Goal: Check status: Check status

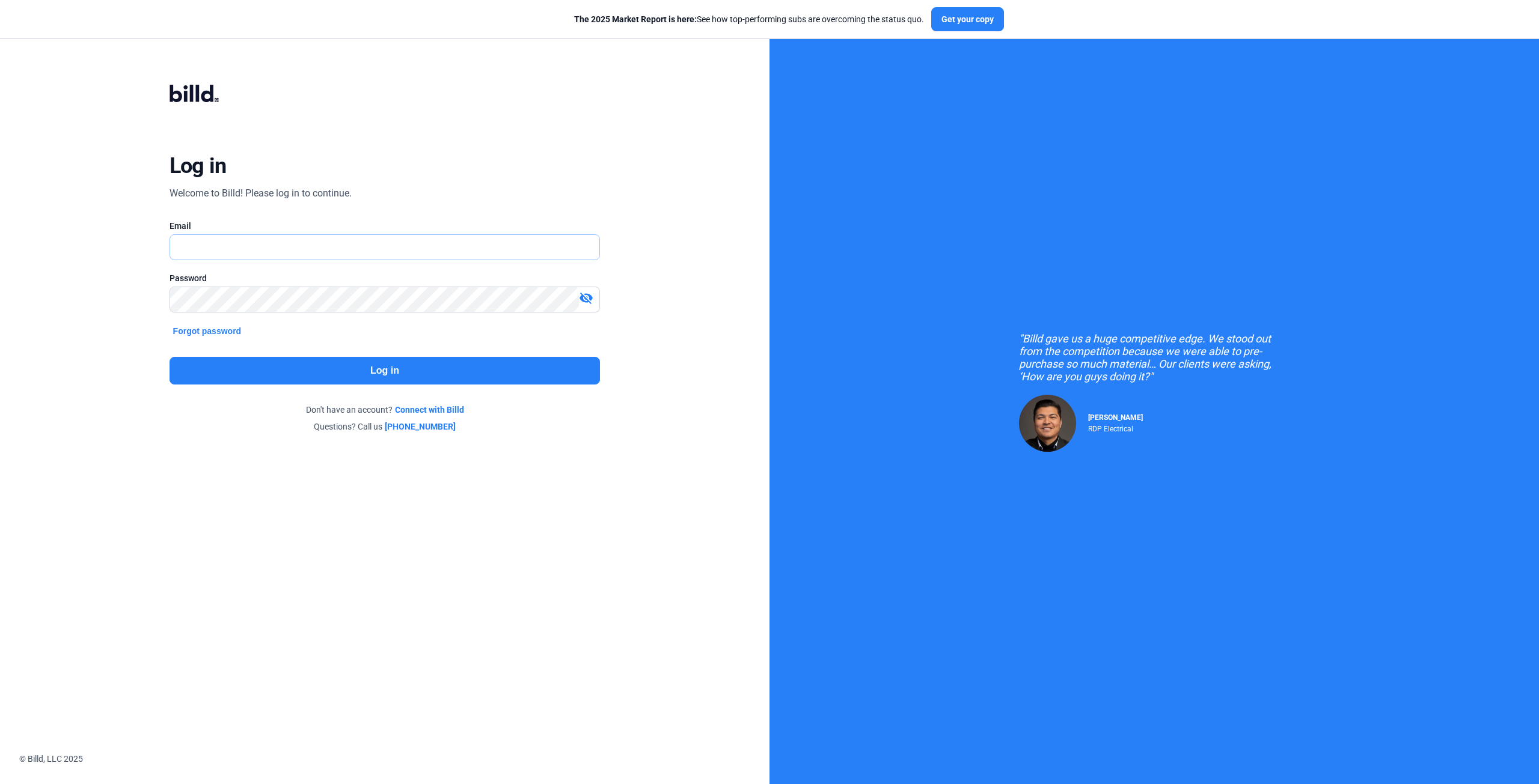
type input "[EMAIL_ADDRESS][DOMAIN_NAME]"
click at [395, 367] on button "Log in" at bounding box center [385, 371] width 431 height 28
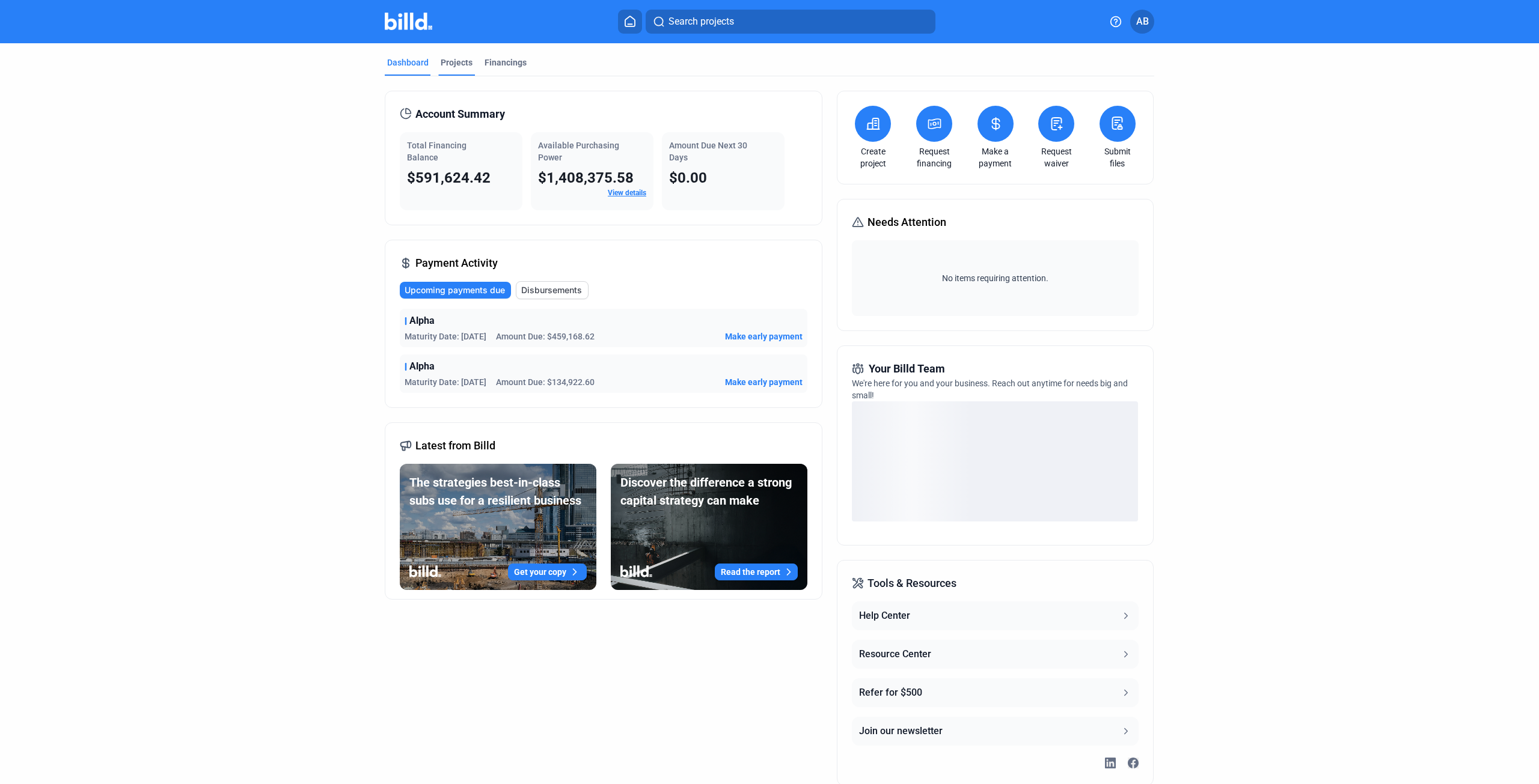
click at [455, 61] on div "Projects" at bounding box center [456, 62] width 32 height 12
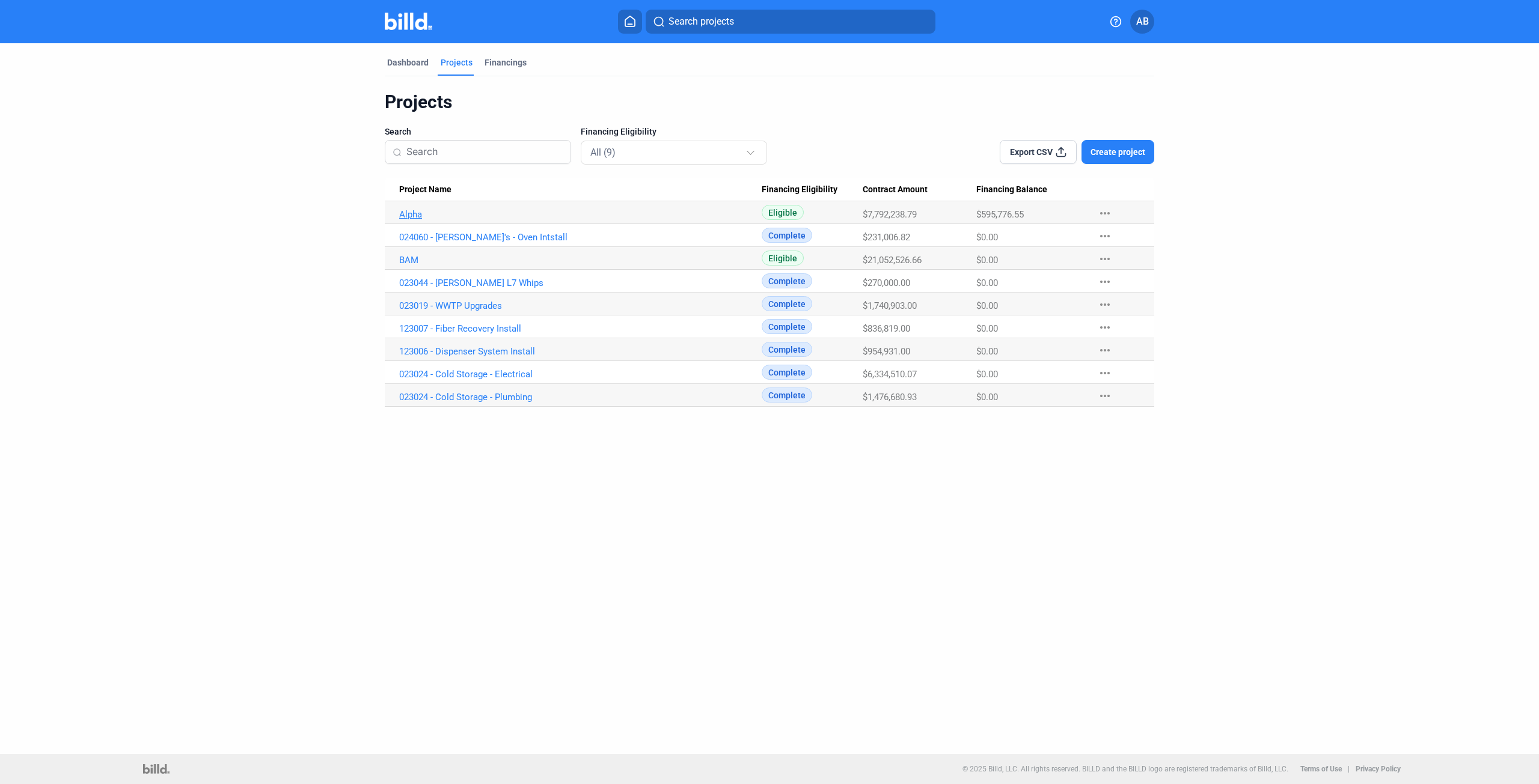
click at [414, 217] on link "Alpha" at bounding box center [580, 215] width 363 height 11
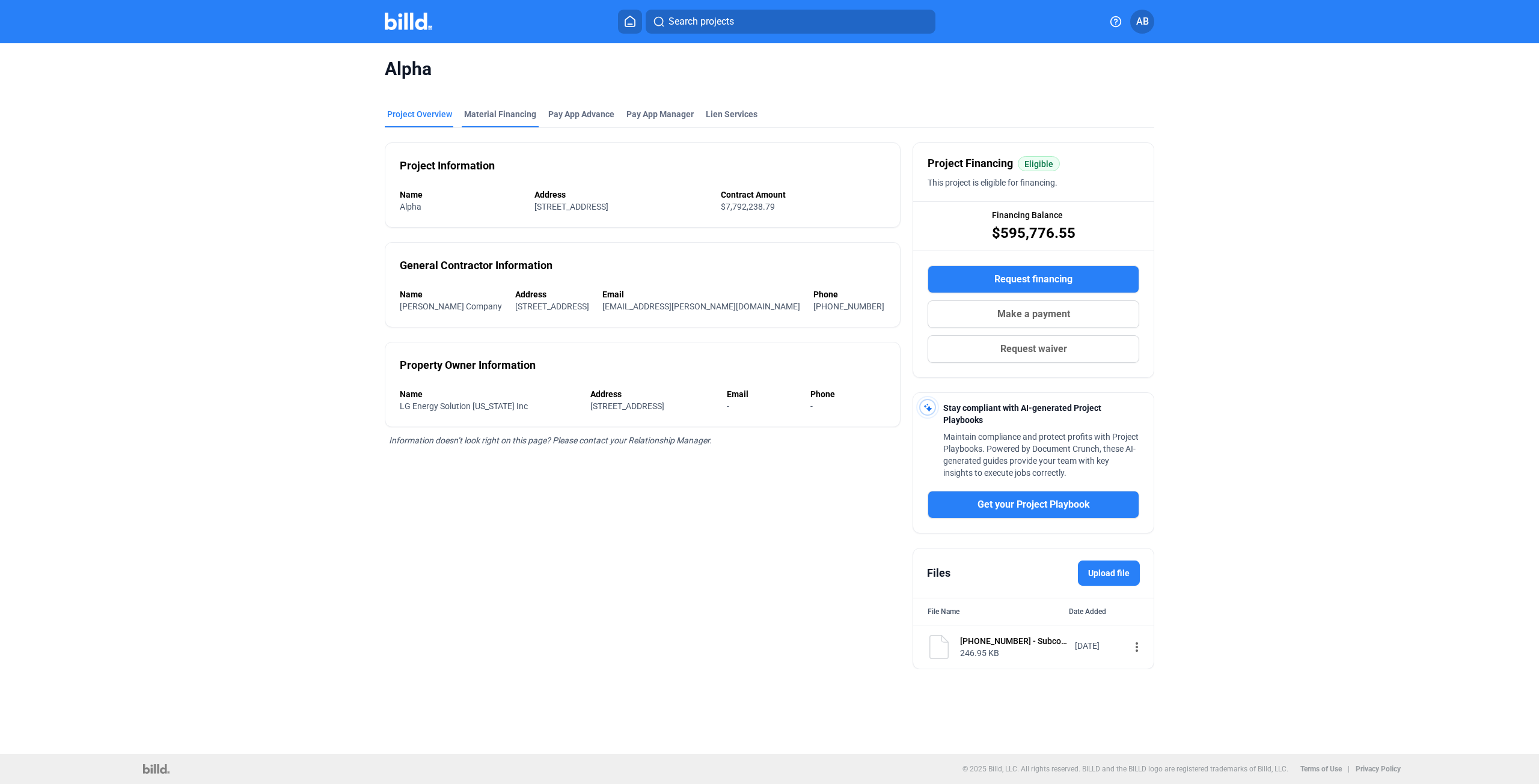
click at [488, 115] on div "Material Financing" at bounding box center [500, 114] width 72 height 12
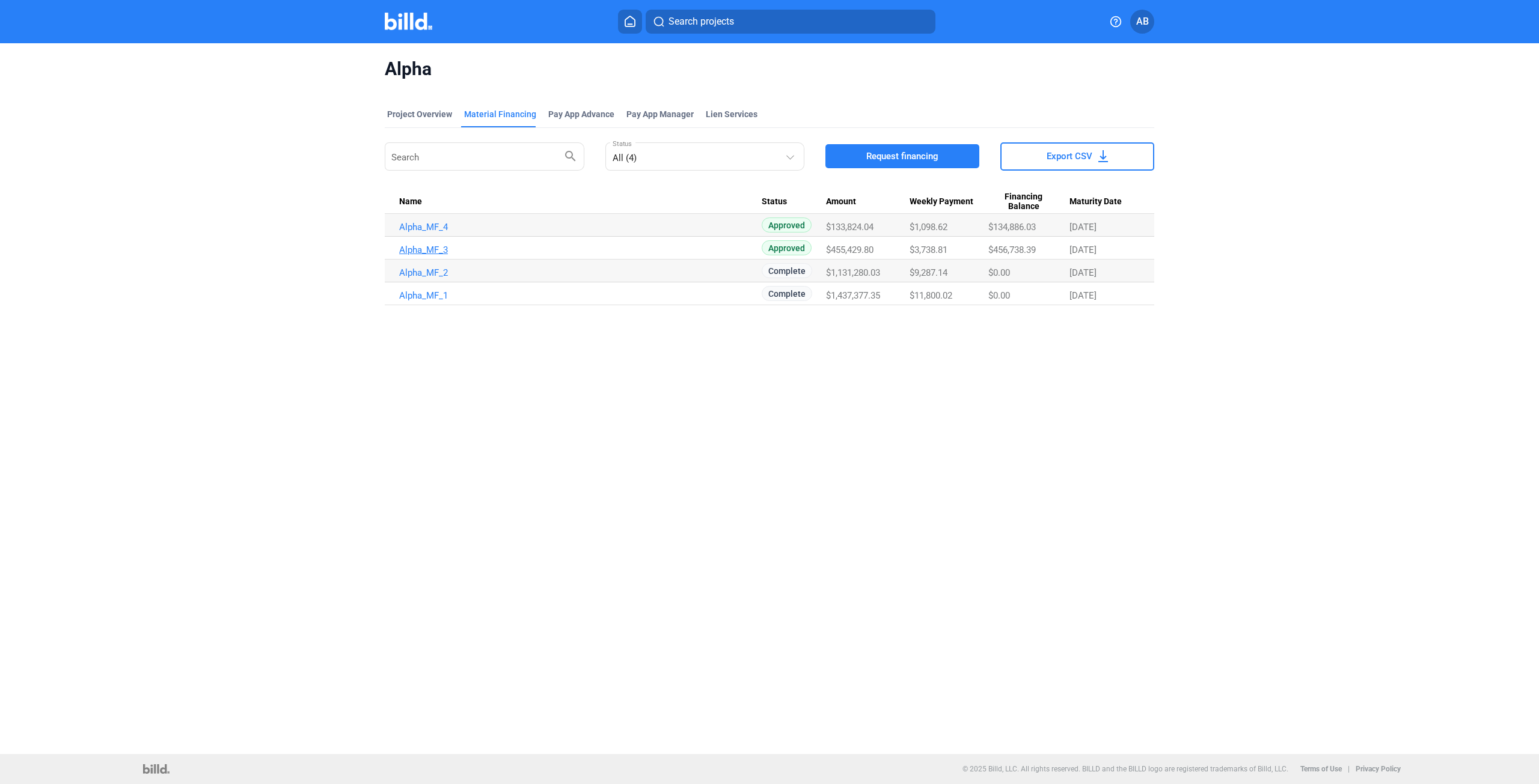
click at [421, 247] on link "Alpha_MF_3" at bounding box center [580, 250] width 363 height 11
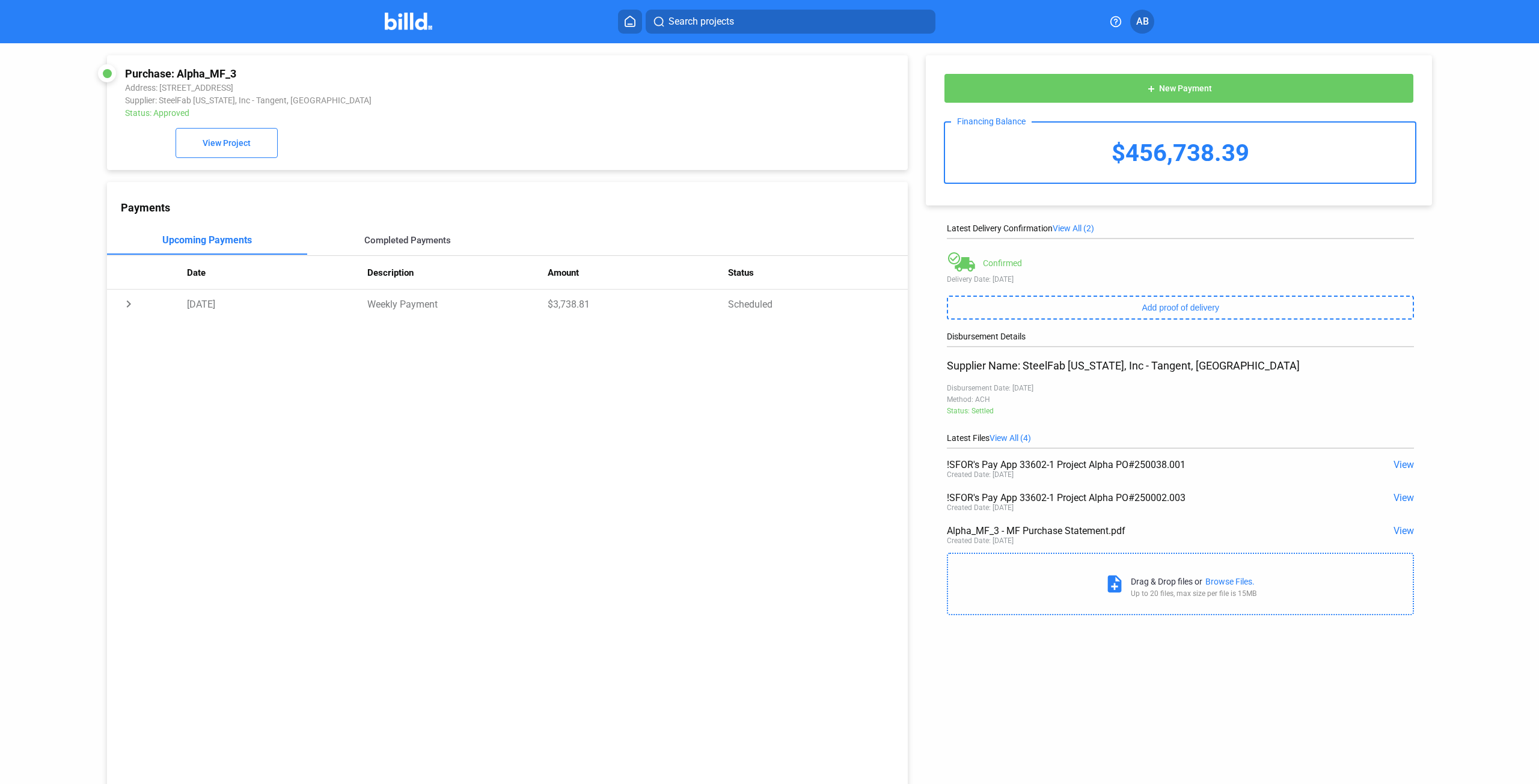
click at [385, 243] on div "Completed Payments" at bounding box center [408, 240] width 87 height 11
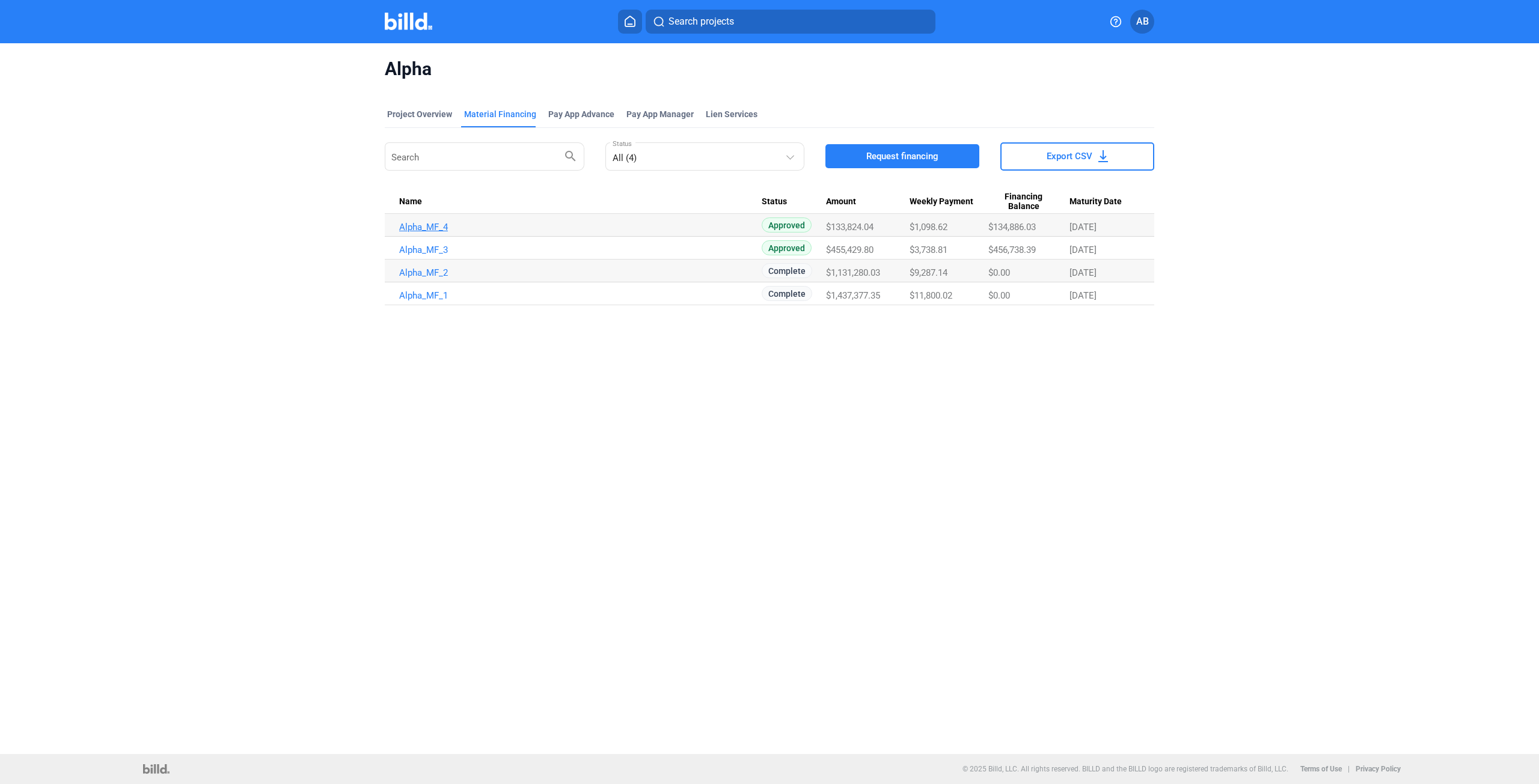
click at [435, 228] on link "Alpha_MF_4" at bounding box center [580, 227] width 363 height 11
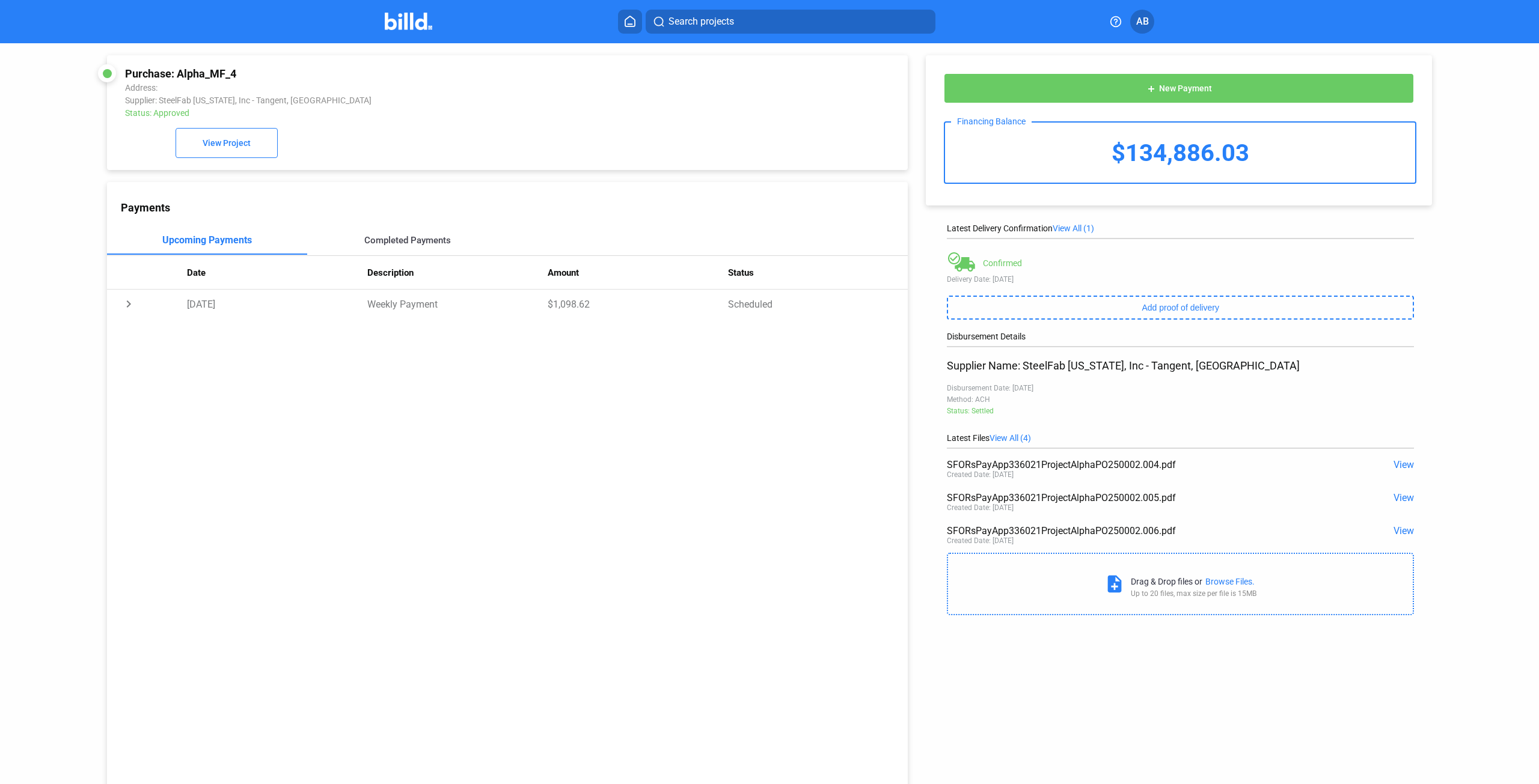
click at [394, 245] on div "Completed Payments" at bounding box center [408, 240] width 87 height 11
